Goal: Check status

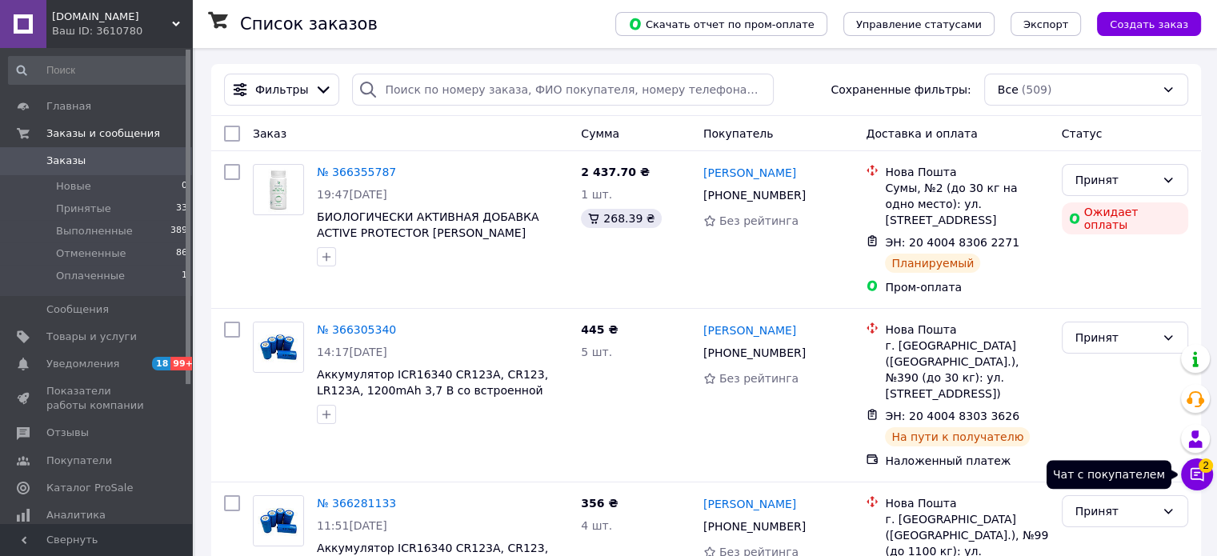
click at [1197, 472] on icon at bounding box center [1197, 475] width 14 height 14
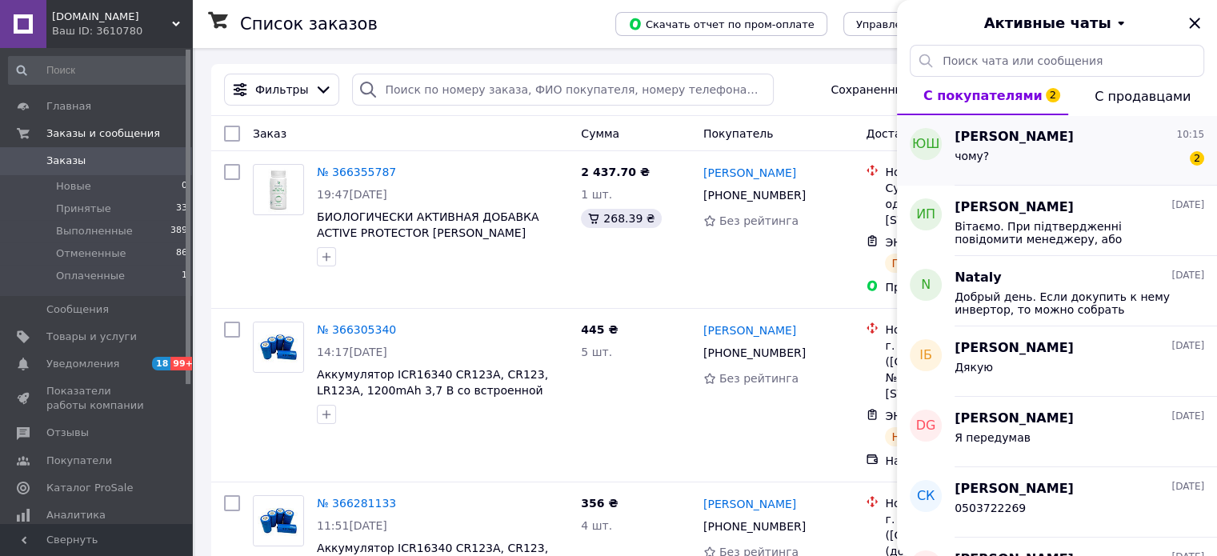
click at [1113, 162] on div "чому? 2" at bounding box center [1079, 159] width 250 height 26
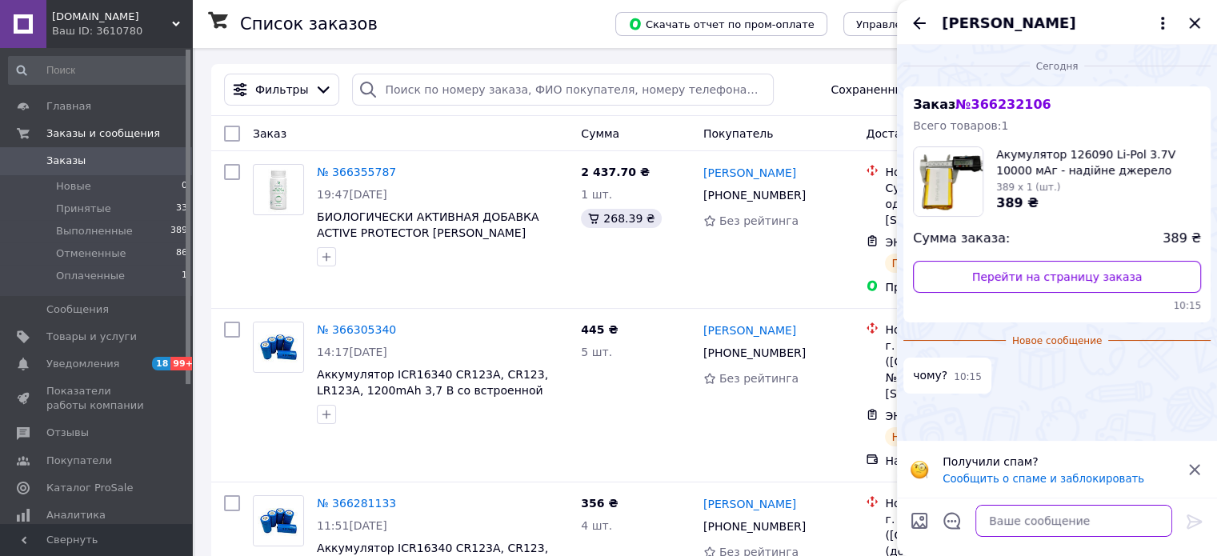
click at [1065, 518] on textarea at bounding box center [1073, 521] width 197 height 32
type textarea "Вітаємо"
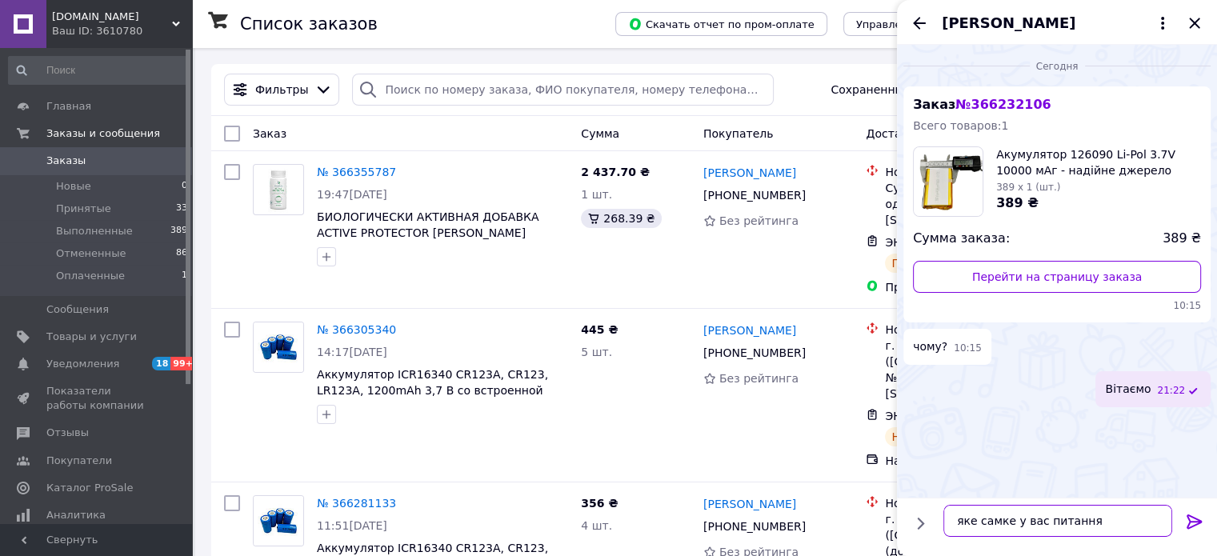
type textarea "яке самке у вас питання?"
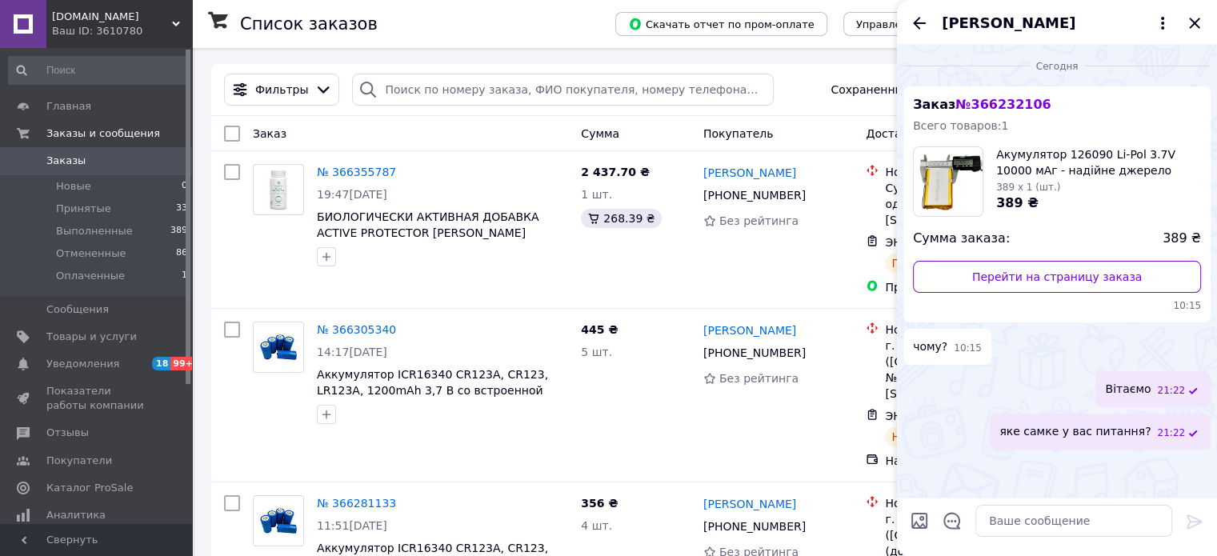
drag, startPoint x: 1088, startPoint y: 434, endPoint x: 1165, endPoint y: 428, distance: 77.8
click at [1165, 426] on span "21:22" at bounding box center [1171, 433] width 28 height 14
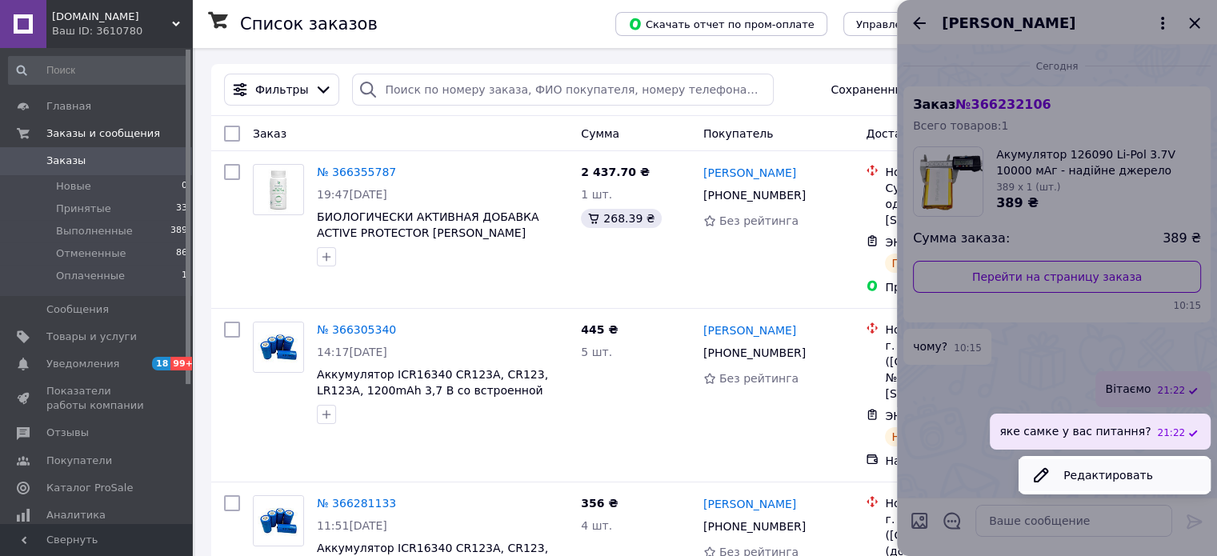
click at [1117, 471] on button "Редактировать" at bounding box center [1114, 475] width 192 height 32
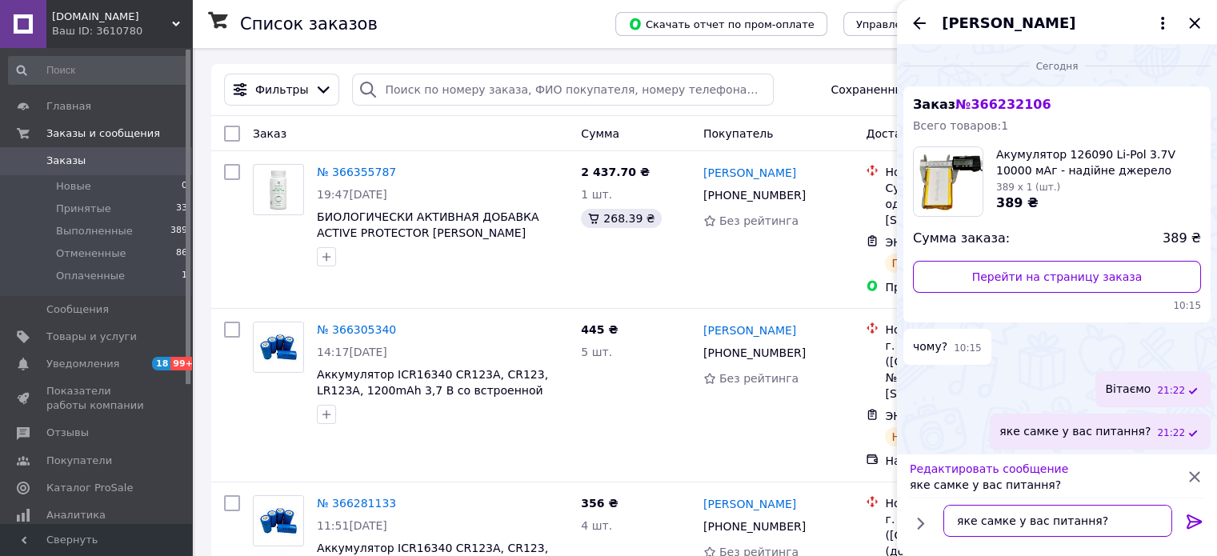
click at [998, 519] on textarea "яке самке у вас питання?" at bounding box center [1057, 521] width 229 height 32
type textarea "яке саме у вас питання?"
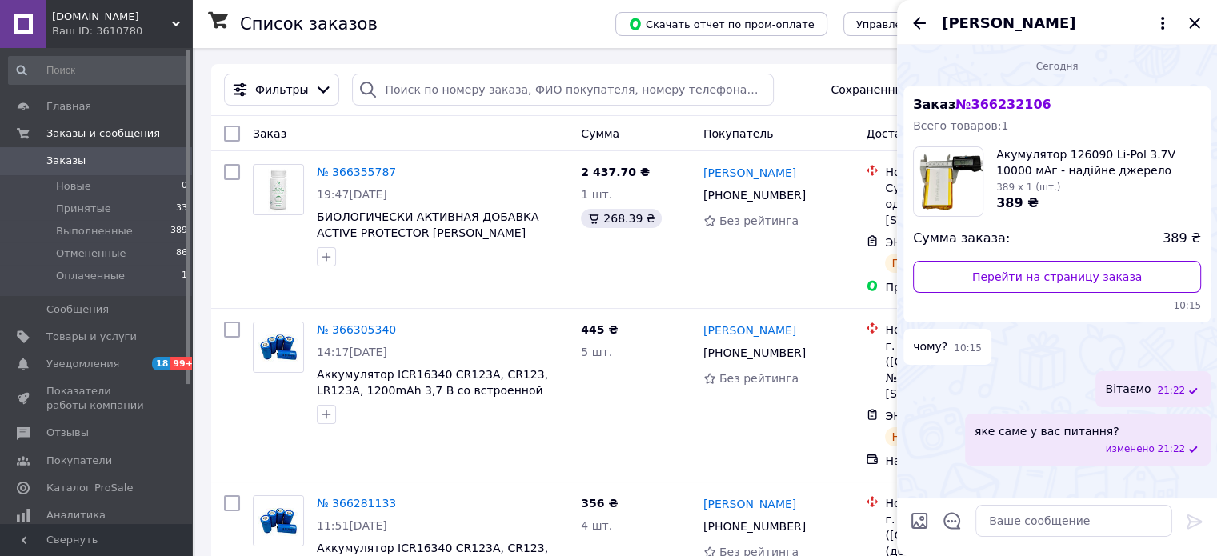
click at [998, 105] on span "№ 366232106" at bounding box center [1002, 104] width 95 height 15
copy span "366232106"
paste input "366232106"
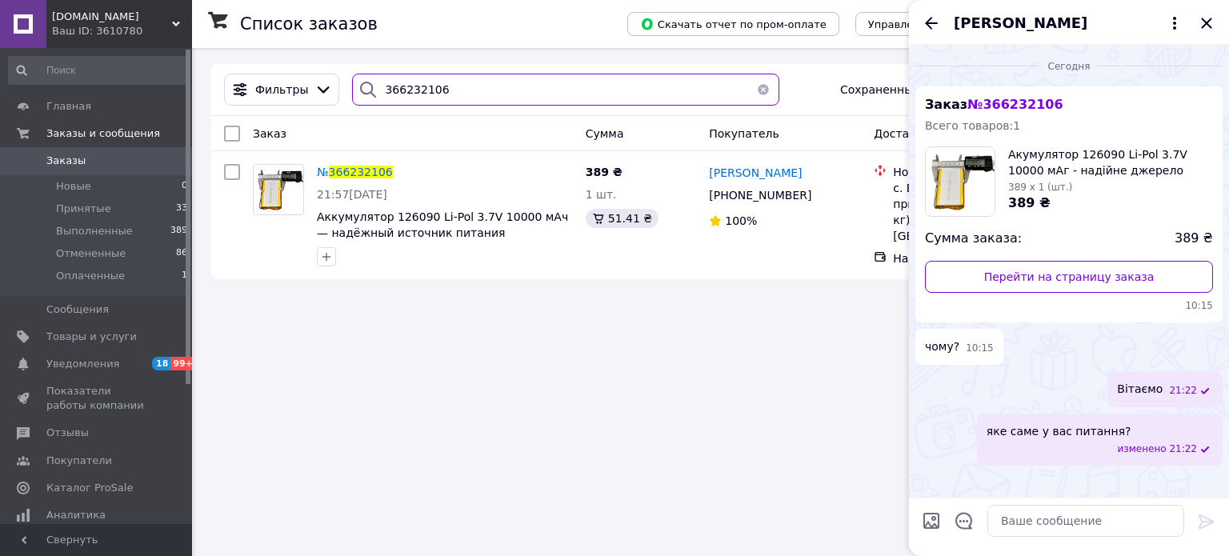
type input "366232106"
